Goal: Find specific page/section: Find specific page/section

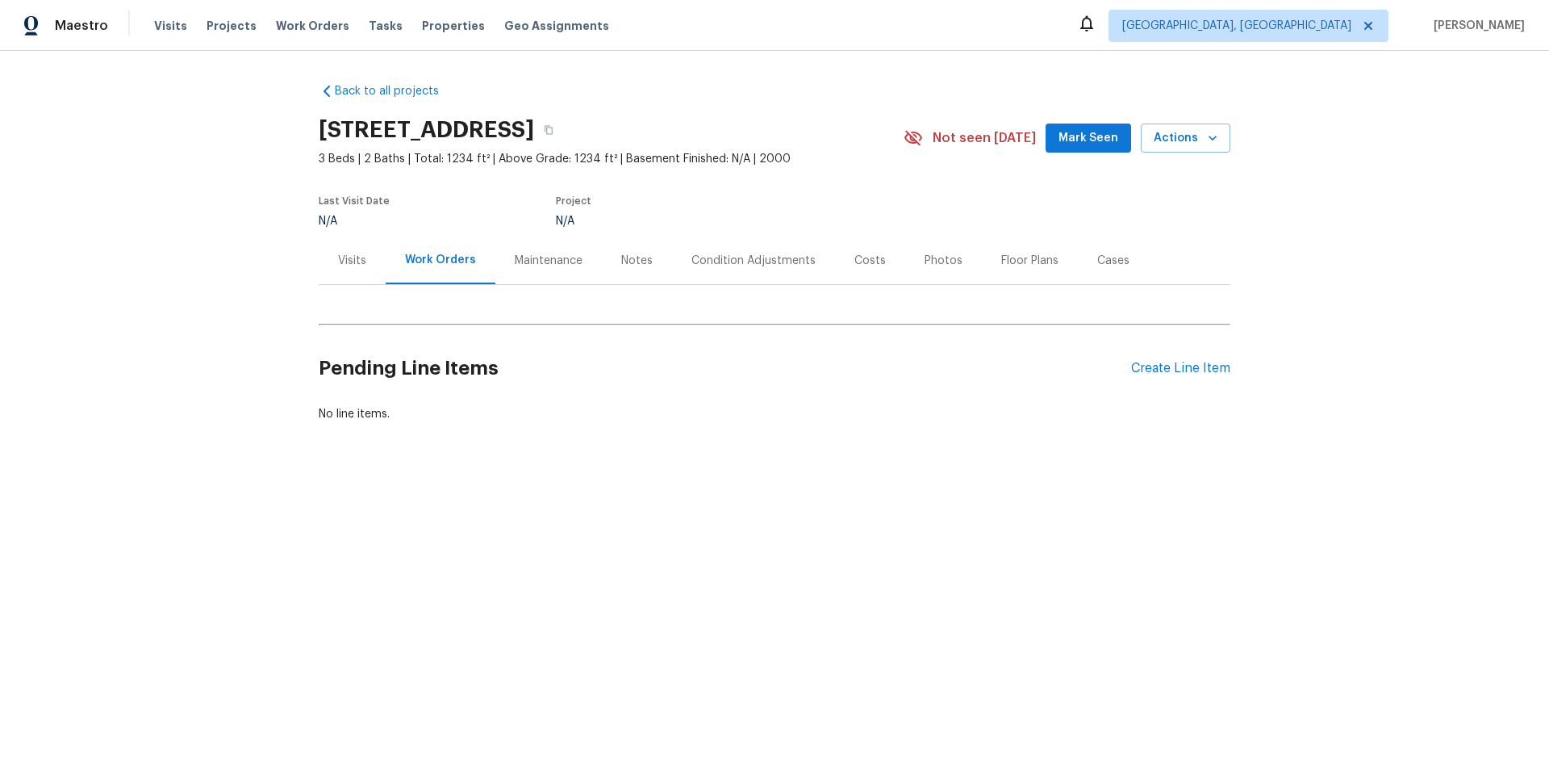
click at [543, 261] on div "Maintenance" at bounding box center [549, 261] width 68 height 16
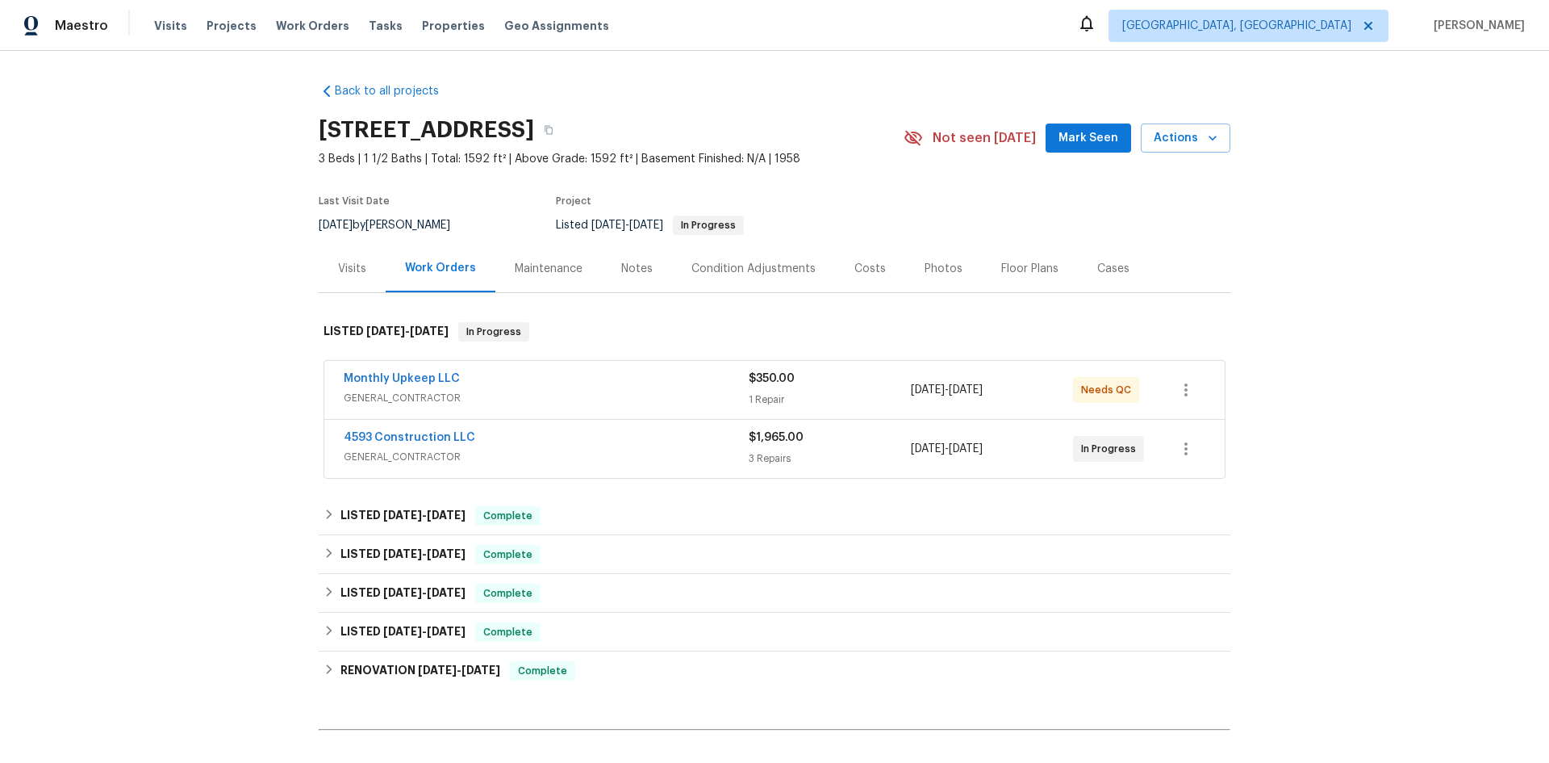
click at [537, 268] on div "Maintenance" at bounding box center [549, 269] width 68 height 16
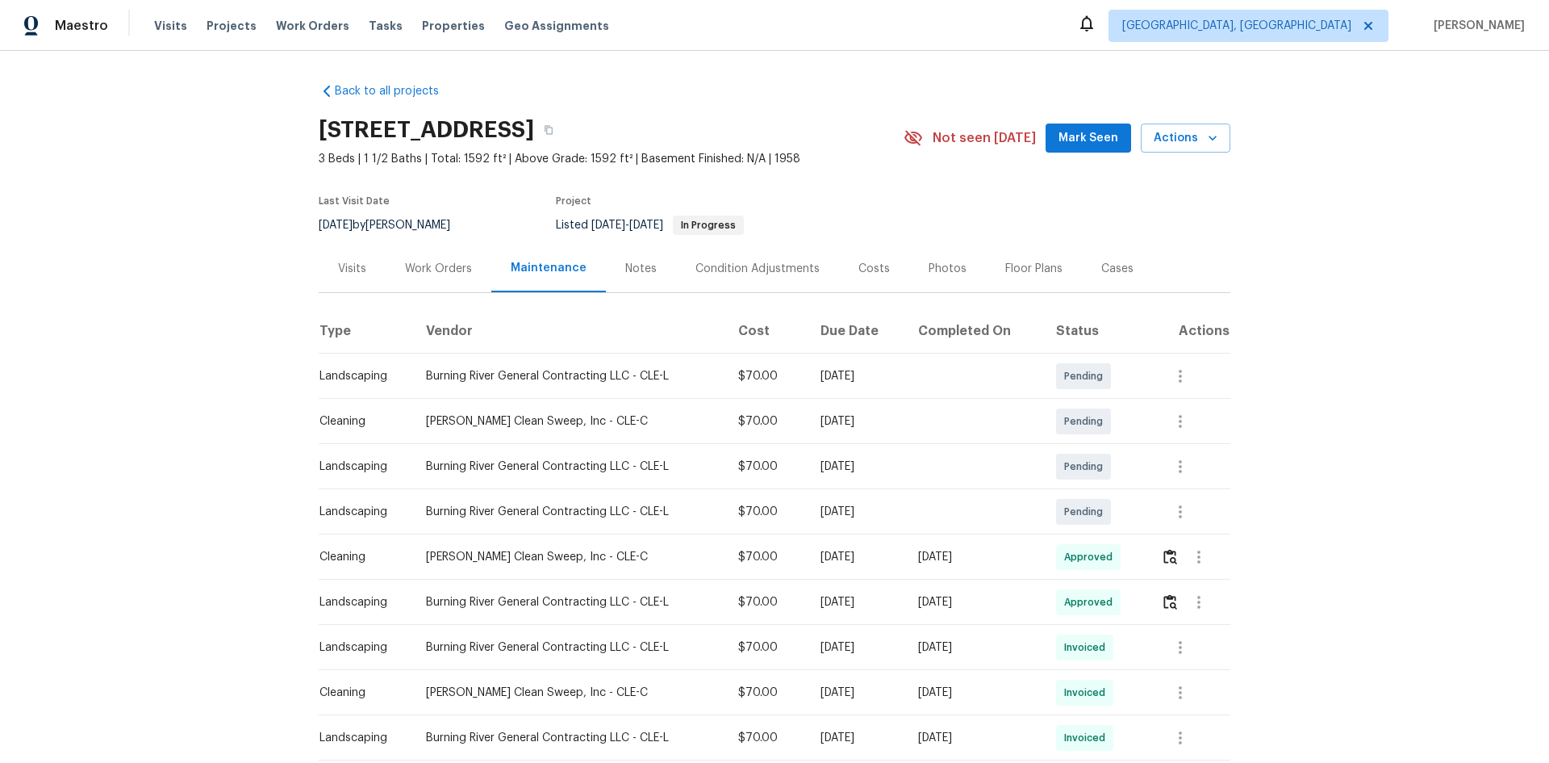
scroll to position [81, 0]
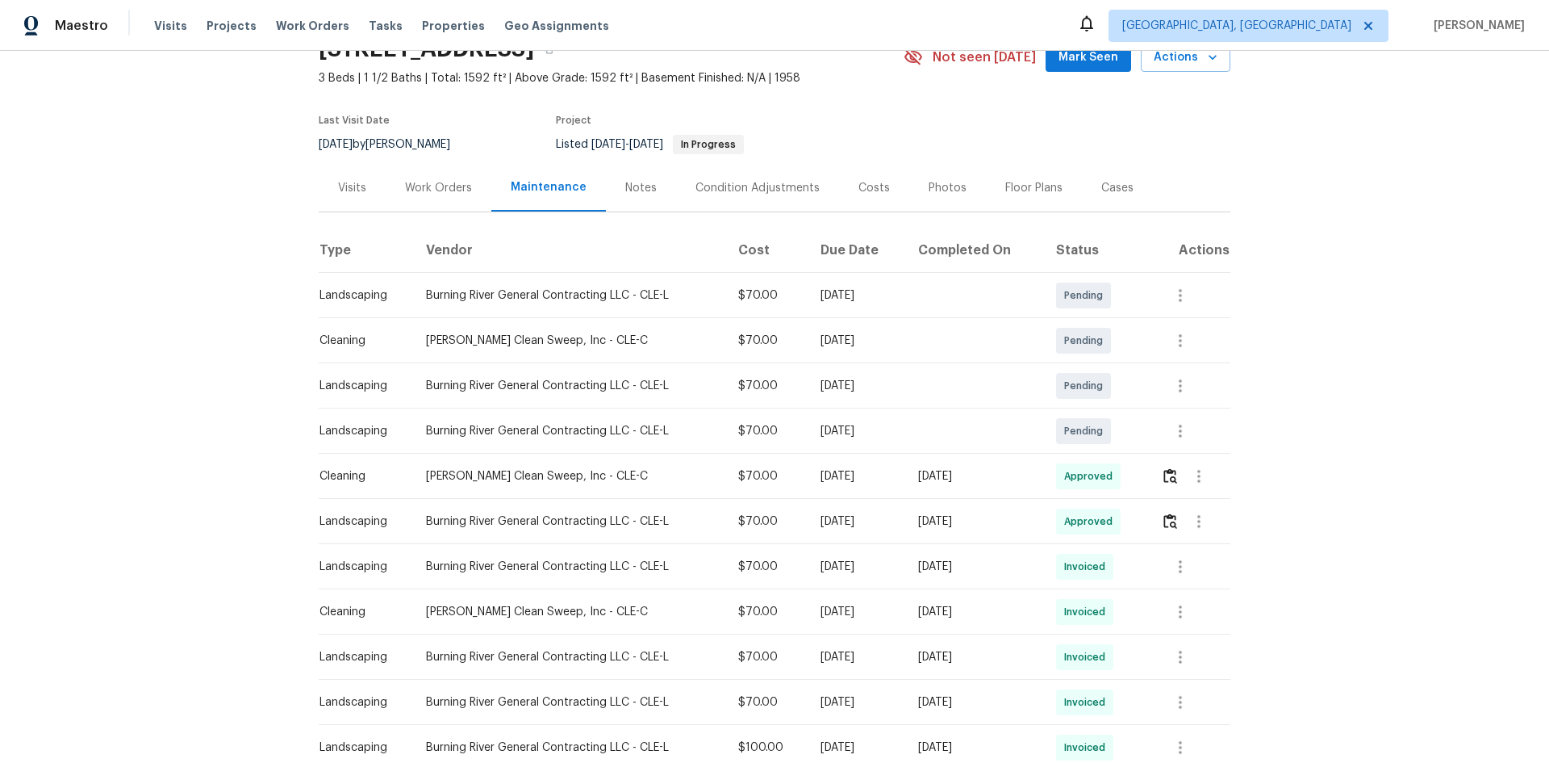
click at [626, 188] on div "Notes" at bounding box center [640, 188] width 31 height 16
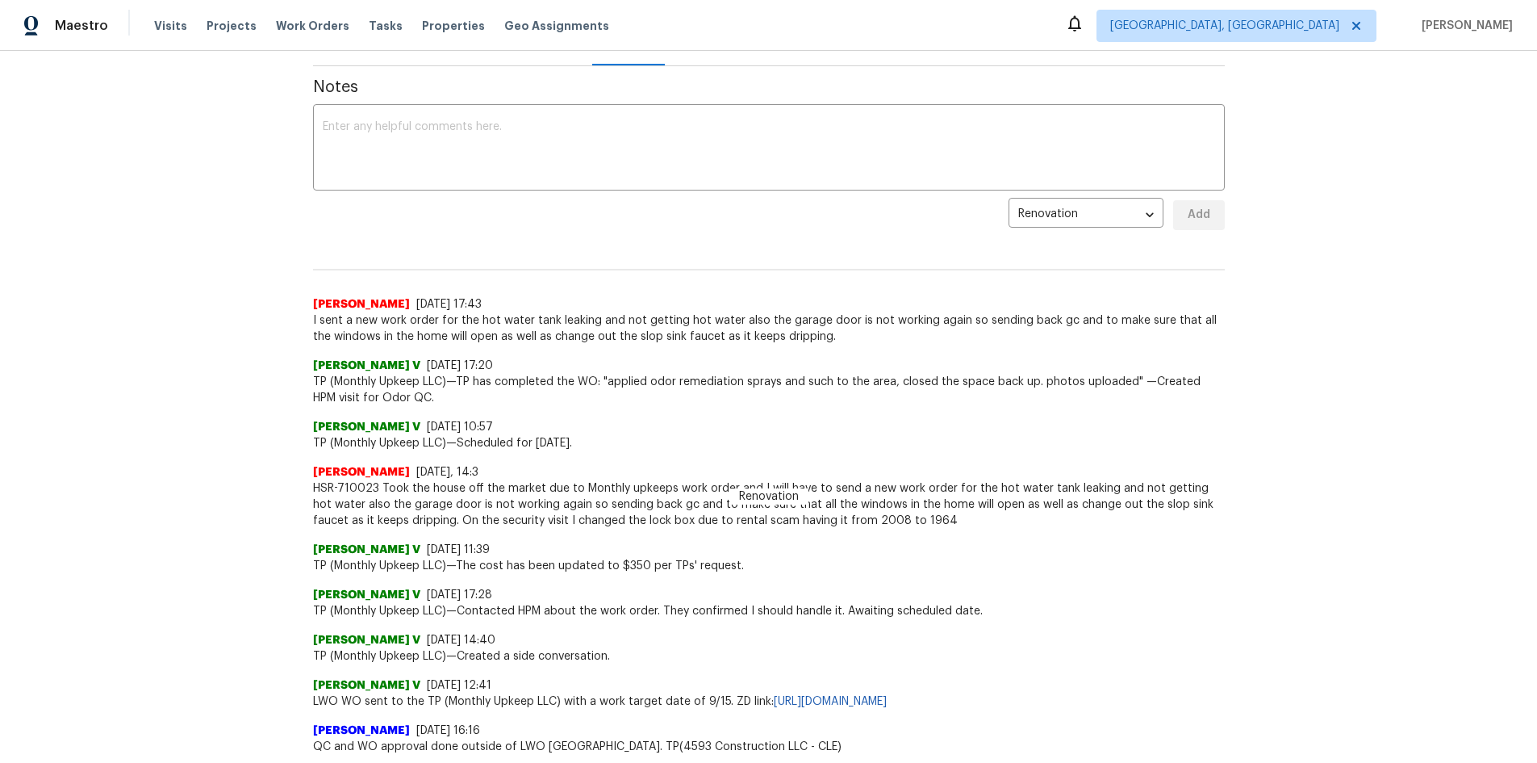
scroll to position [242, 0]
